Goal: Find specific page/section: Find specific page/section

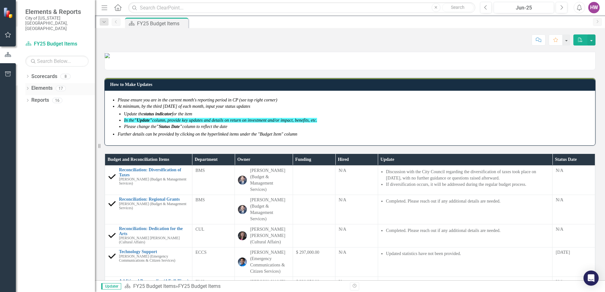
click at [26, 87] on icon "Dropdown" at bounding box center [27, 88] width 4 height 3
click at [28, 75] on icon "Dropdown" at bounding box center [27, 76] width 4 height 3
click at [32, 98] on icon "Dropdown" at bounding box center [30, 100] width 5 height 4
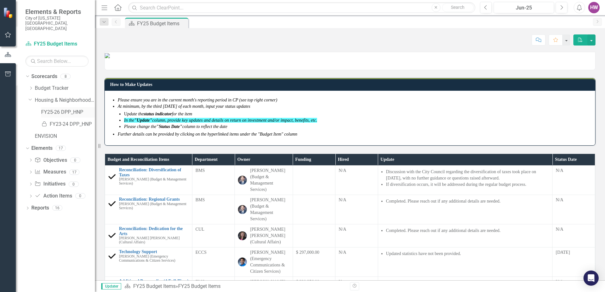
click at [56, 109] on link "FY25-26 DPP_HNP" at bounding box center [68, 112] width 54 height 7
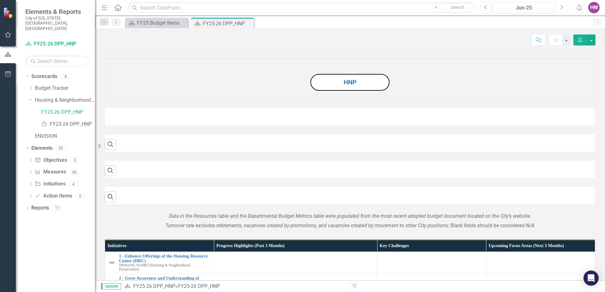
click at [560, 8] on icon "Next" at bounding box center [561, 8] width 3 height 6
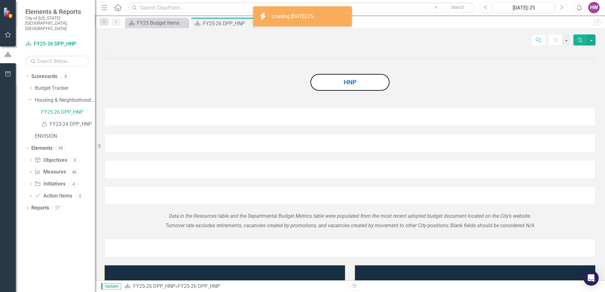
click at [560, 8] on icon "Next" at bounding box center [561, 8] width 3 height 6
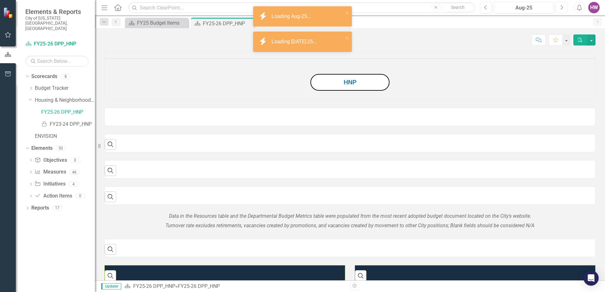
click at [560, 8] on icon "Next" at bounding box center [561, 8] width 3 height 6
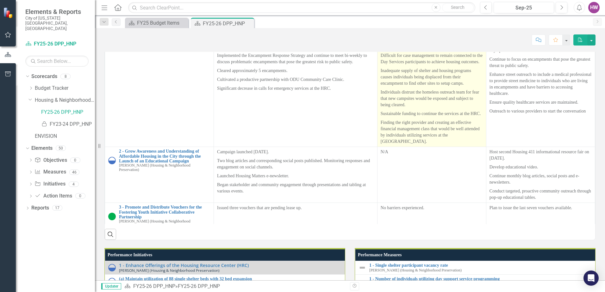
scroll to position [633, 0]
